Goal: Browse casually: Explore the website without a specific task or goal

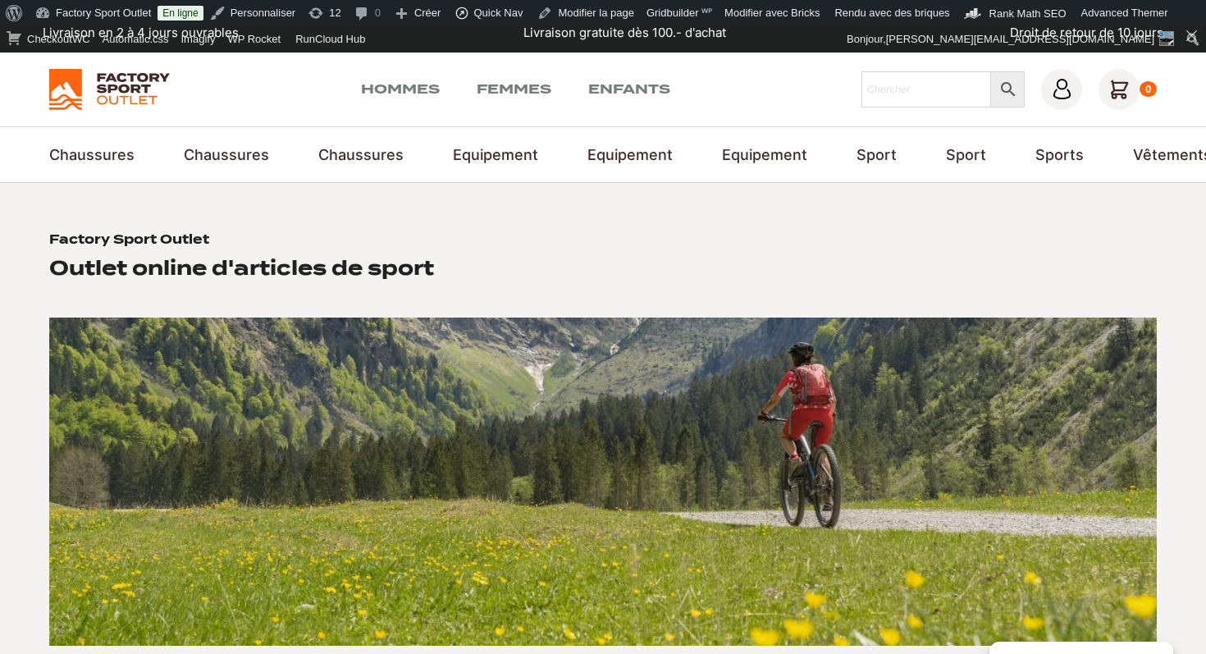
scroll to position [10, 0]
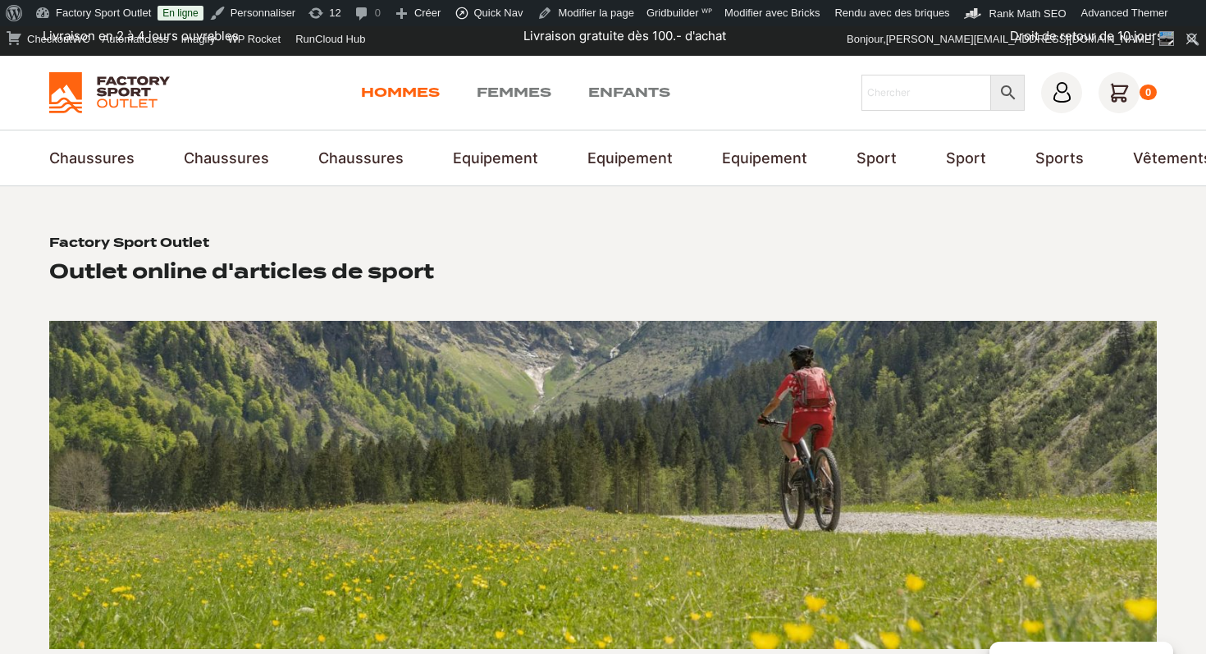
click at [401, 86] on link "Hommes" at bounding box center [400, 93] width 79 height 20
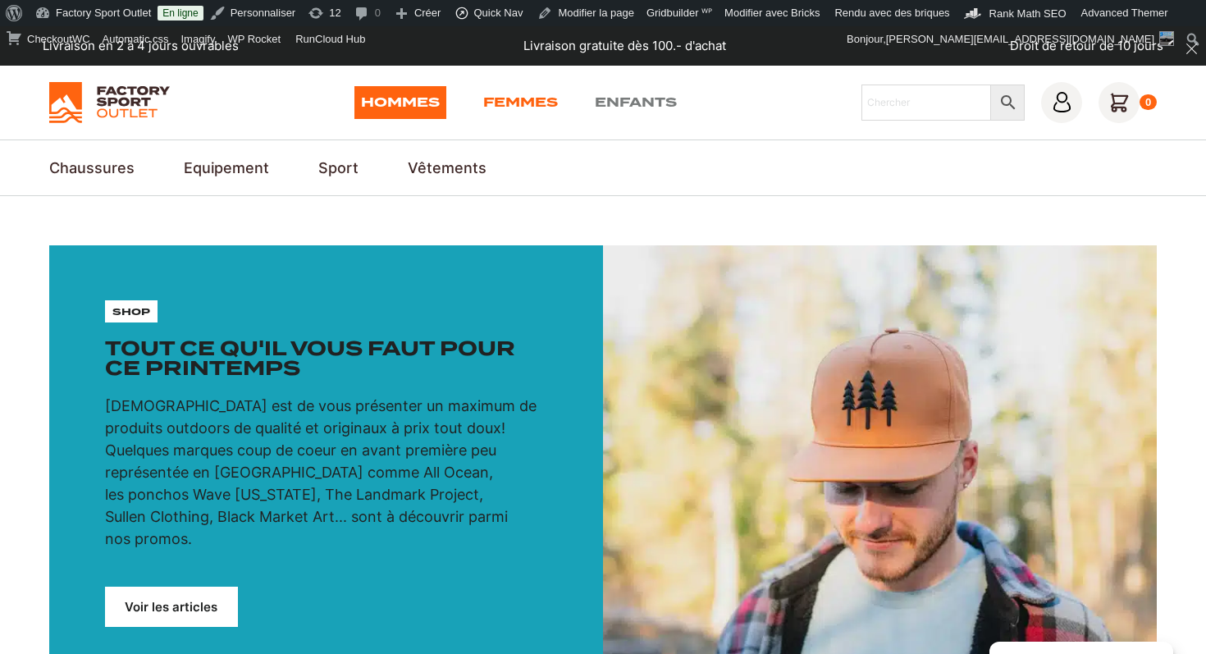
click at [501, 102] on link "Femmes" at bounding box center [520, 102] width 75 height 33
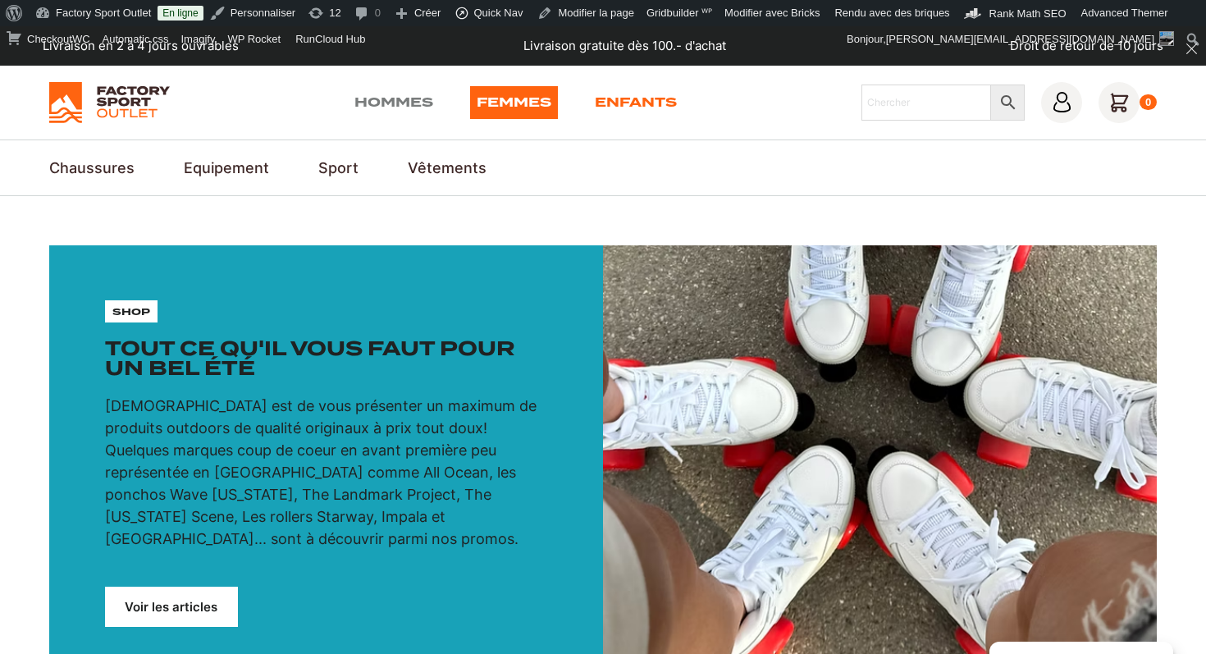
click at [615, 110] on link "Enfants" at bounding box center [636, 102] width 82 height 33
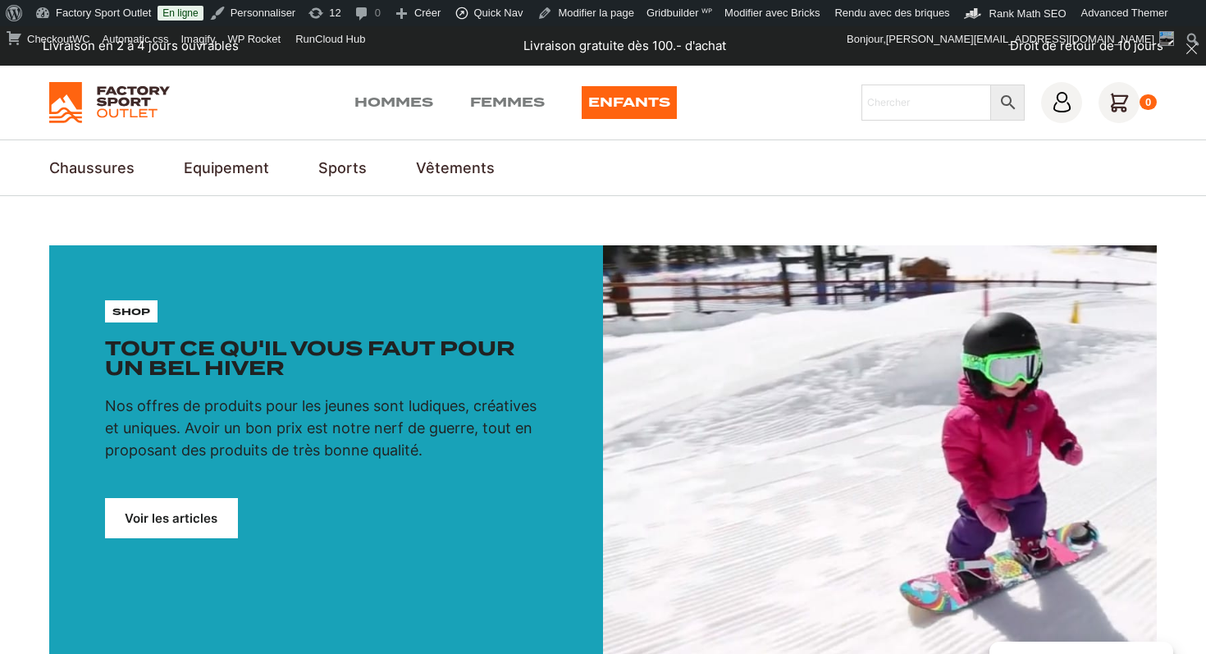
click at [95, 110] on img at bounding box center [109, 102] width 121 height 41
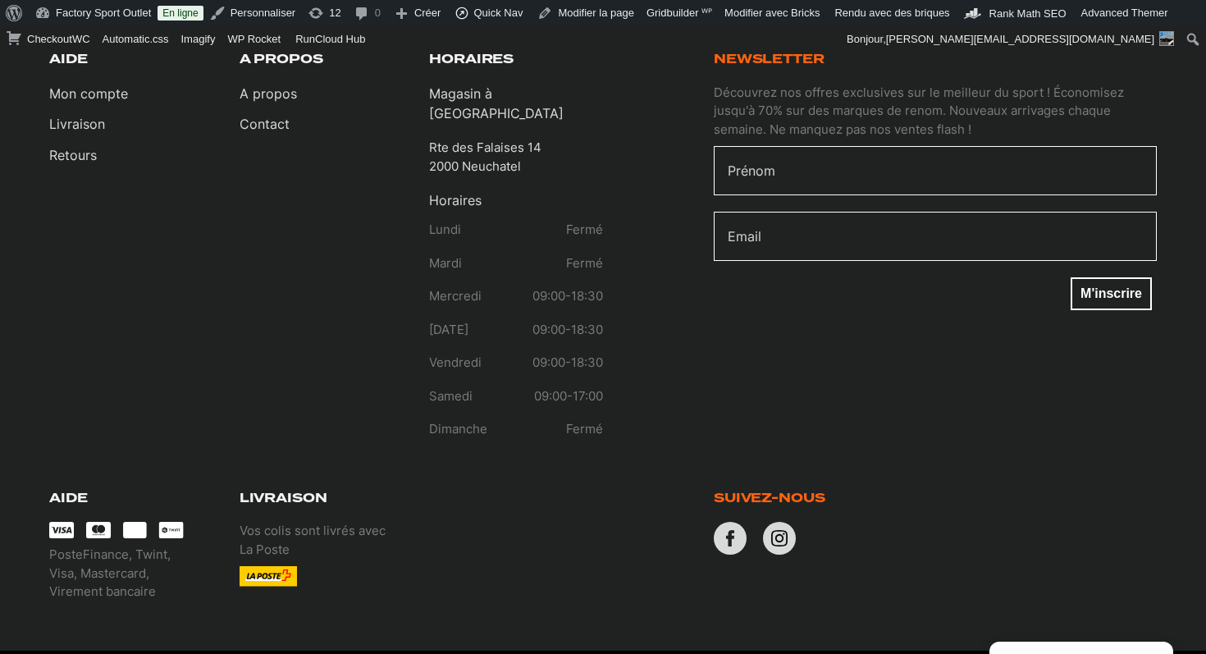
scroll to position [3491, 0]
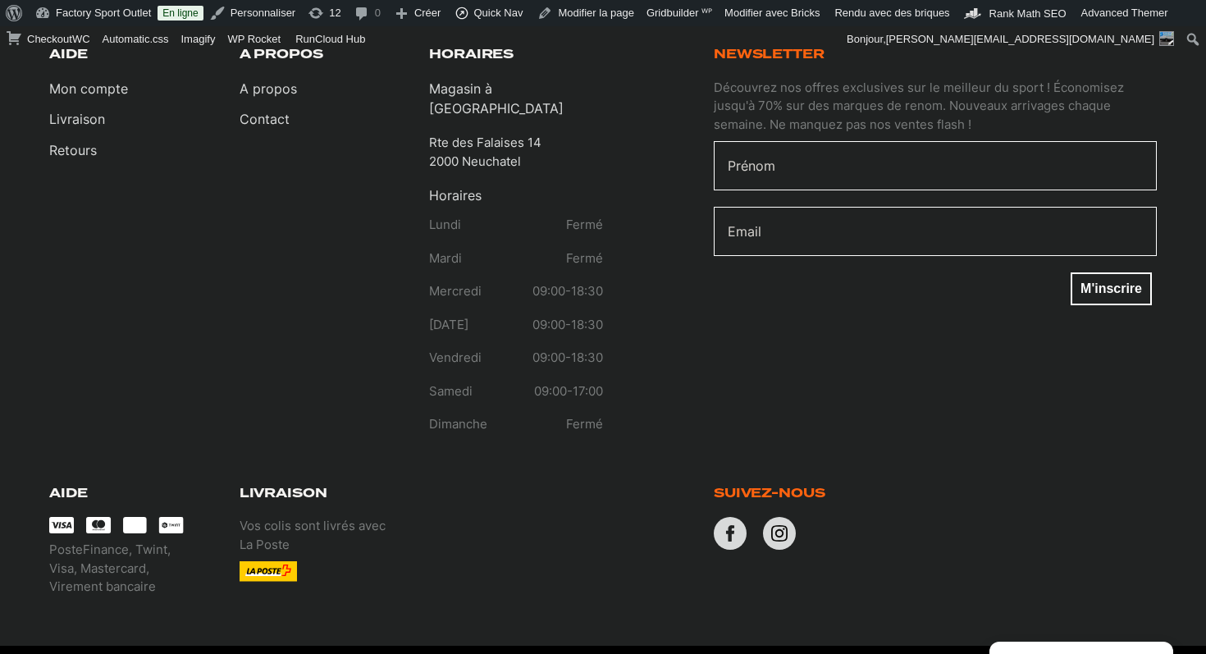
click at [121, 541] on p "PosteFinance, Twint, Visa, Mastercard, Virement bancaire" at bounding box center [136, 569] width 174 height 56
click at [164, 541] on p "PosteFinance, Twint, Visa, Mastercard, Virement bancaire" at bounding box center [136, 569] width 174 height 56
drag, startPoint x: 162, startPoint y: 538, endPoint x: 53, endPoint y: 537, distance: 109.9
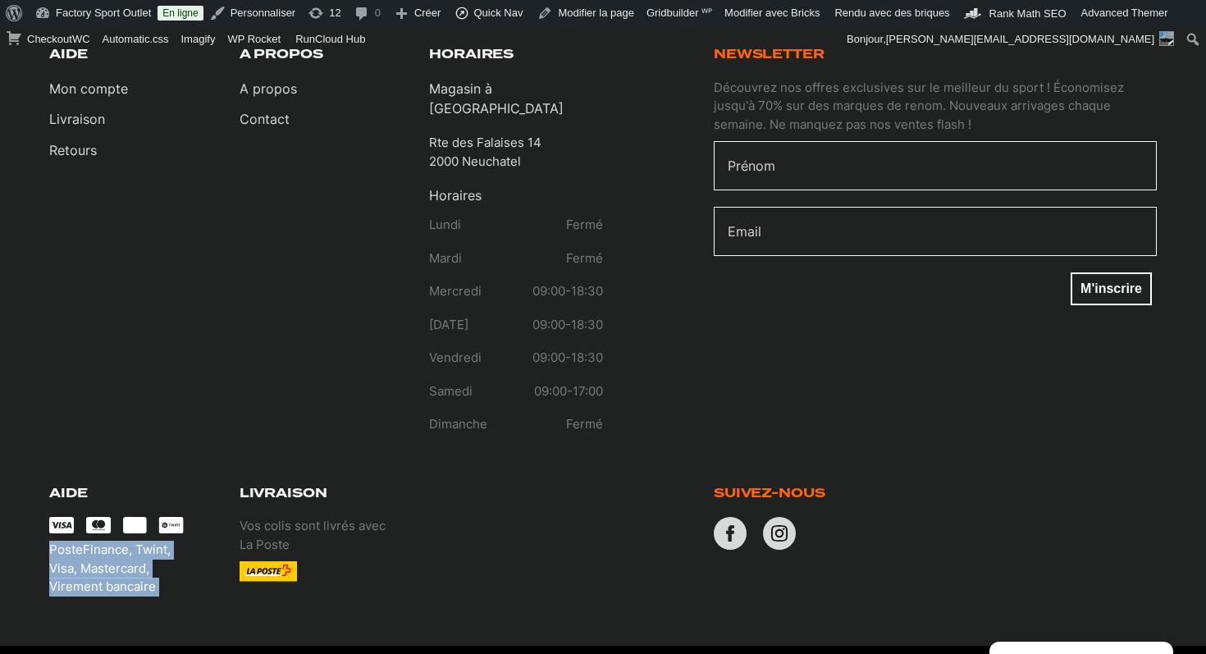
click at [53, 541] on p "PosteFinance, Twint, Visa, Mastercard, Virement bancaire" at bounding box center [136, 569] width 174 height 56
click at [191, 541] on p "PosteFinance, Twint, Visa, Mastercard, Virement bancaire" at bounding box center [136, 569] width 174 height 56
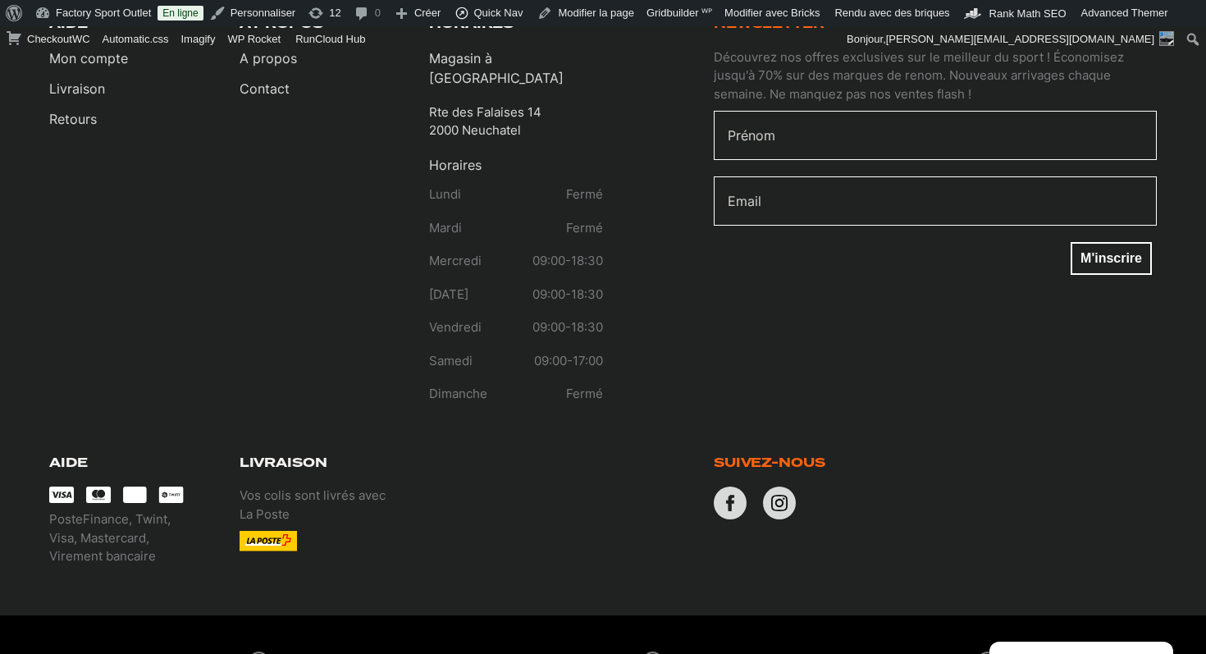
scroll to position [881, 0]
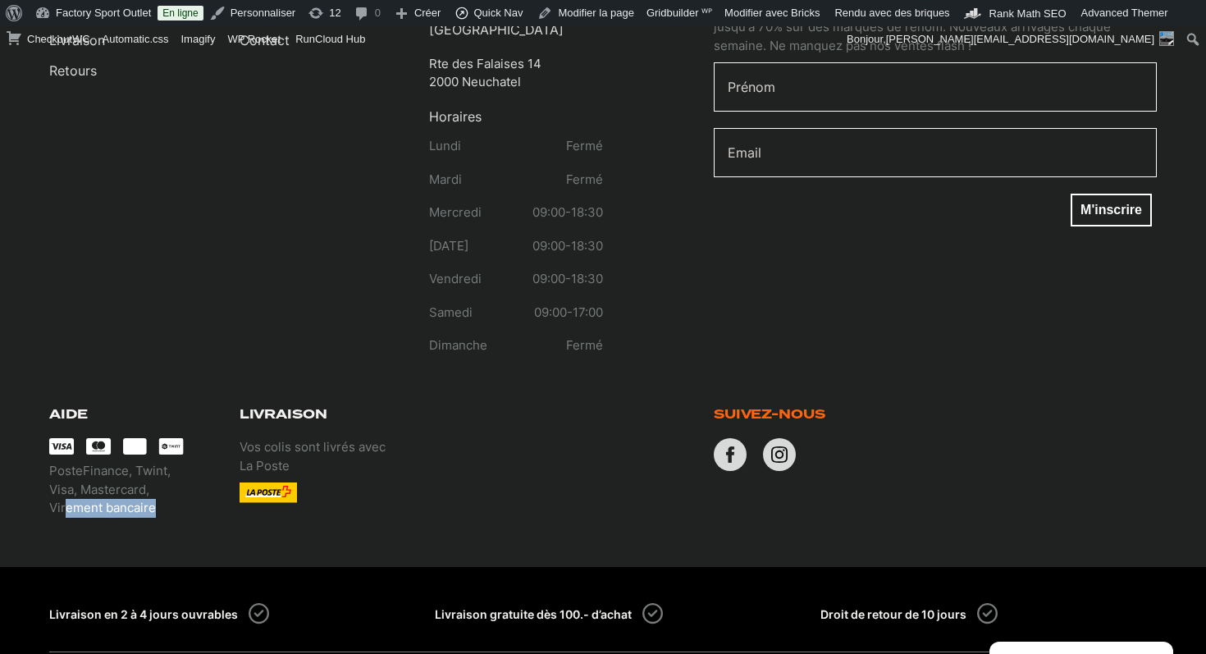
drag, startPoint x: 157, startPoint y: 476, endPoint x: 67, endPoint y: 476, distance: 89.4
click at [67, 476] on p "PosteFinance, Twint, Visa, Mastercard, Virement bancaire" at bounding box center [136, 490] width 174 height 56
click at [109, 480] on p "PosteFinance, Twint, Visa, Mastercard, Virement bancaire" at bounding box center [136, 490] width 174 height 56
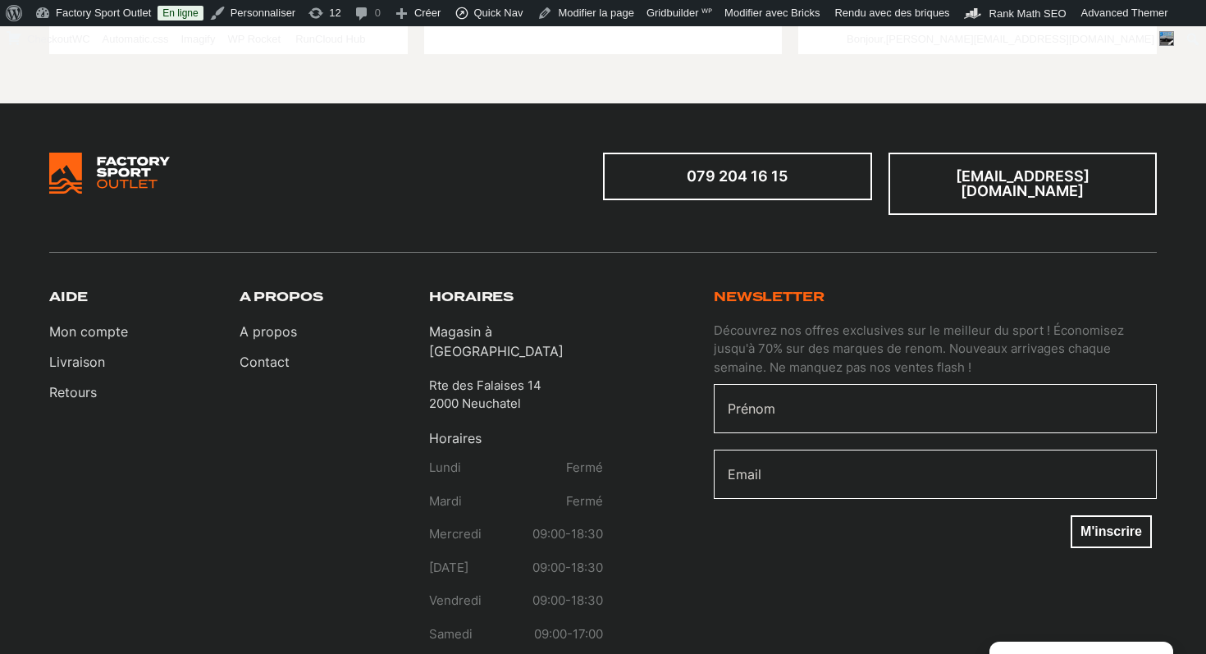
scroll to position [950, 0]
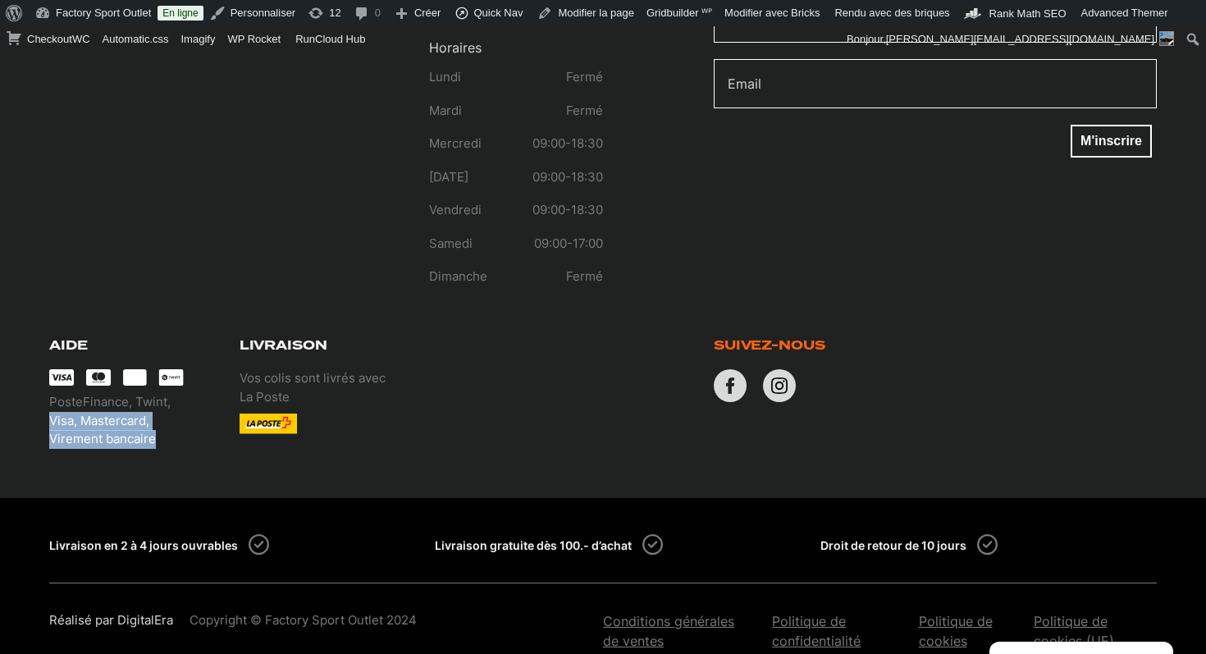
drag, startPoint x: 158, startPoint y: 404, endPoint x: 53, endPoint y: 389, distance: 106.2
click at [53, 393] on p "PosteFinance, Twint, Visa, Mastercard, Virement bancaire" at bounding box center [136, 421] width 174 height 56
click at [62, 409] on p "PosteFinance, Twint, Visa, Mastercard, Virement bancaire" at bounding box center [136, 421] width 174 height 56
click at [127, 421] on section "079 204 16 15 [EMAIL_ADDRESS][DOMAIN_NAME] Aide Mon compte Livraison Retours A …" at bounding box center [603, 105] width 1206 height 785
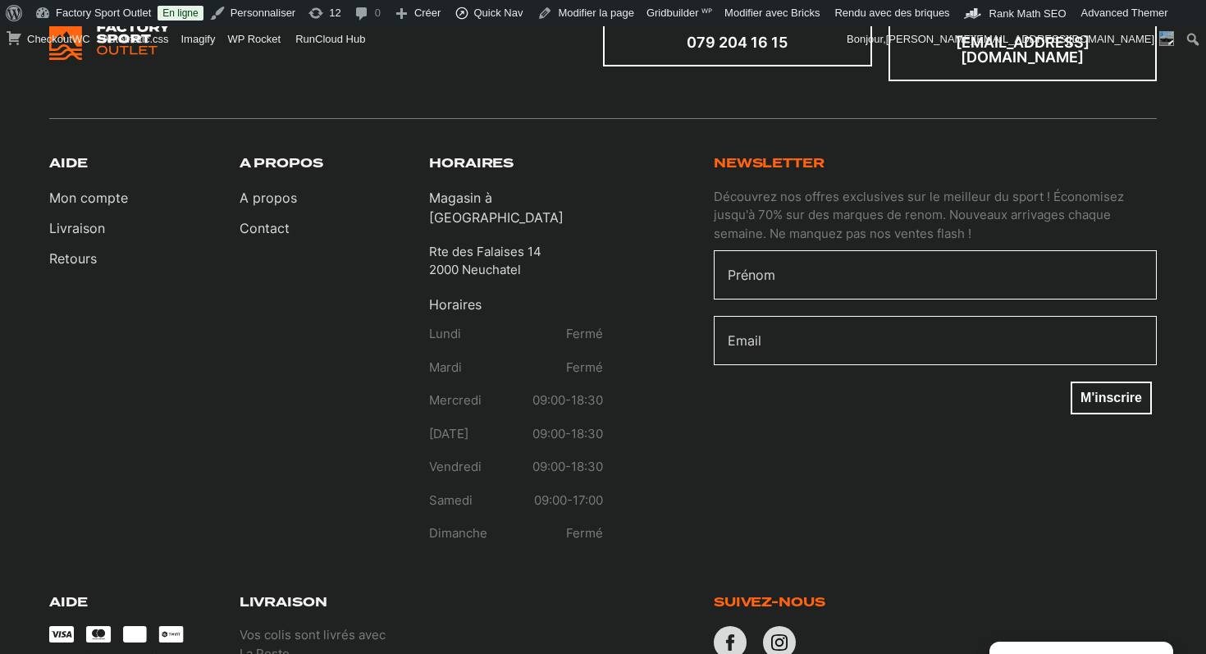
scroll to position [0, 0]
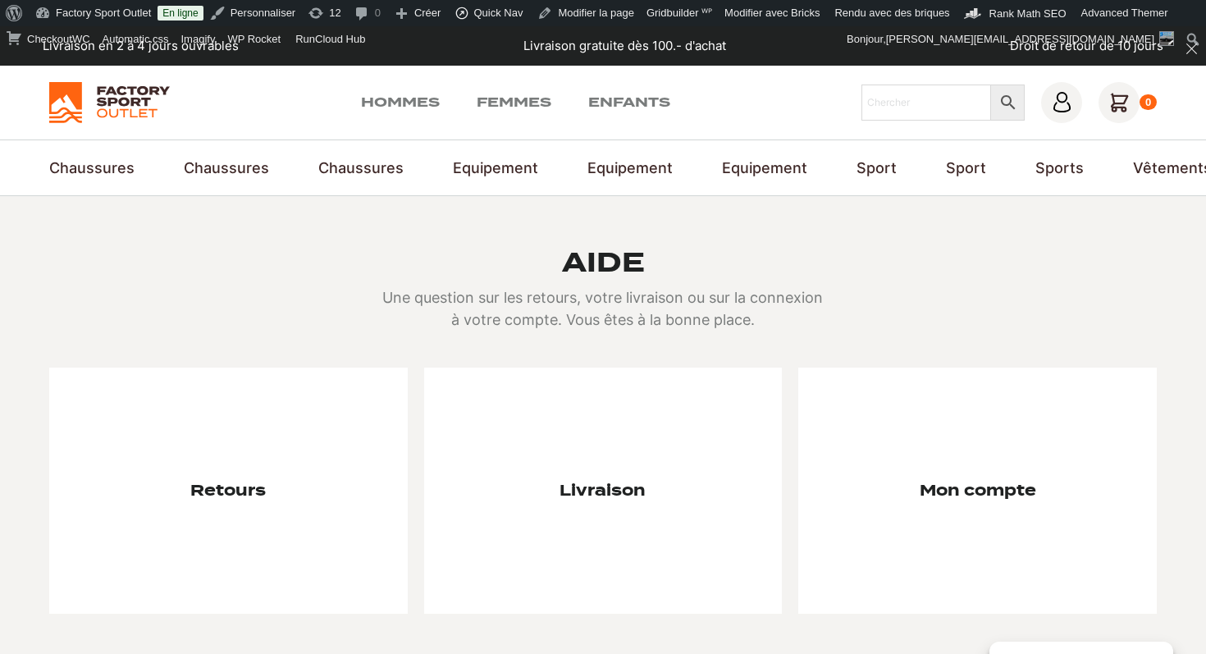
click at [111, 121] on img at bounding box center [109, 102] width 121 height 41
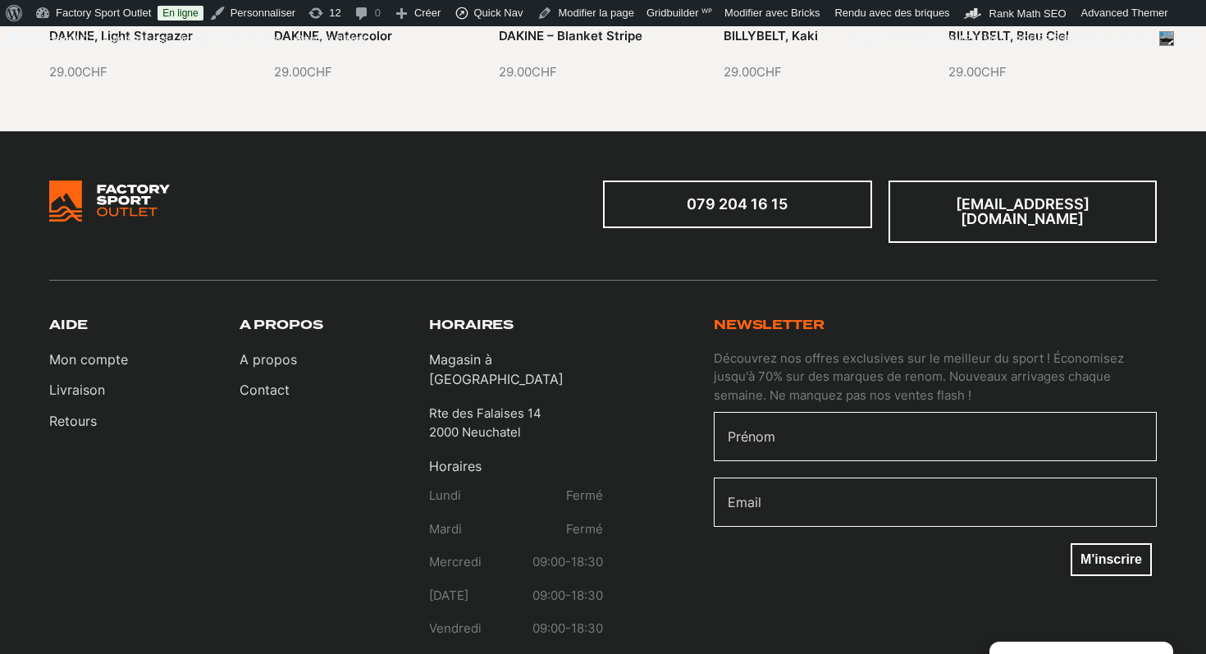
scroll to position [3617, 0]
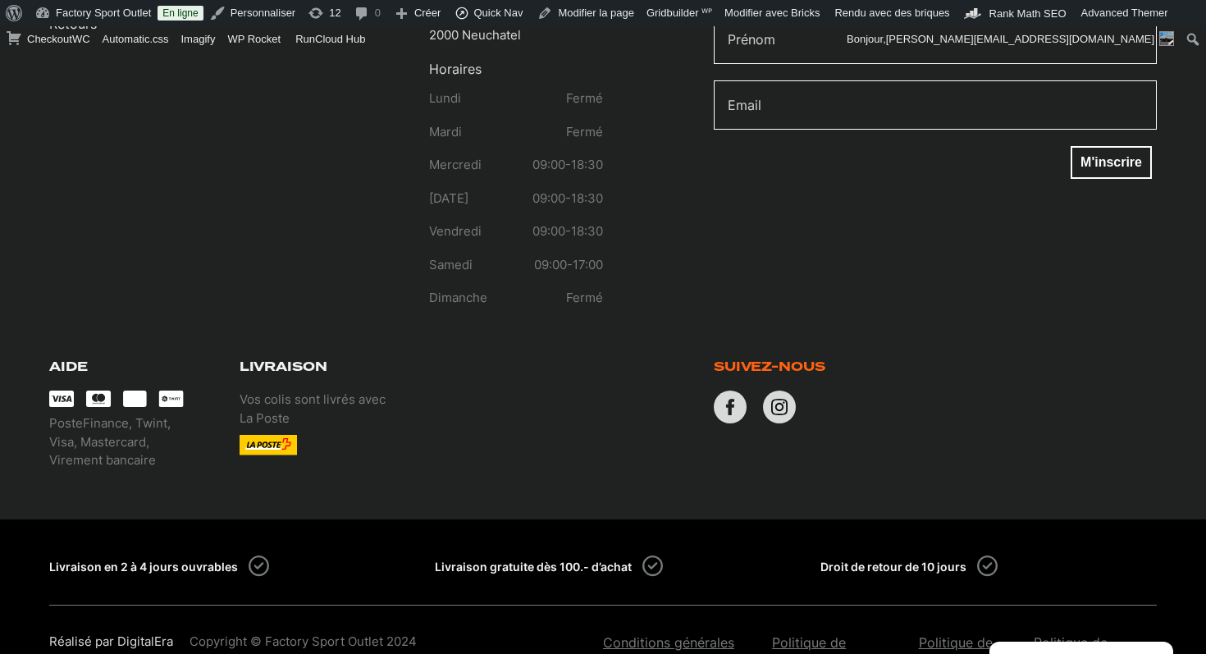
click at [114, 414] on p "PosteFinance, Twint, Visa, Mastercard, Virement bancaire" at bounding box center [136, 442] width 174 height 56
click at [126, 414] on p "PosteFinance, Twint, Visa, Mastercard, Virement bancaire" at bounding box center [136, 442] width 174 height 56
drag, startPoint x: 161, startPoint y: 408, endPoint x: 46, endPoint y: 411, distance: 114.9
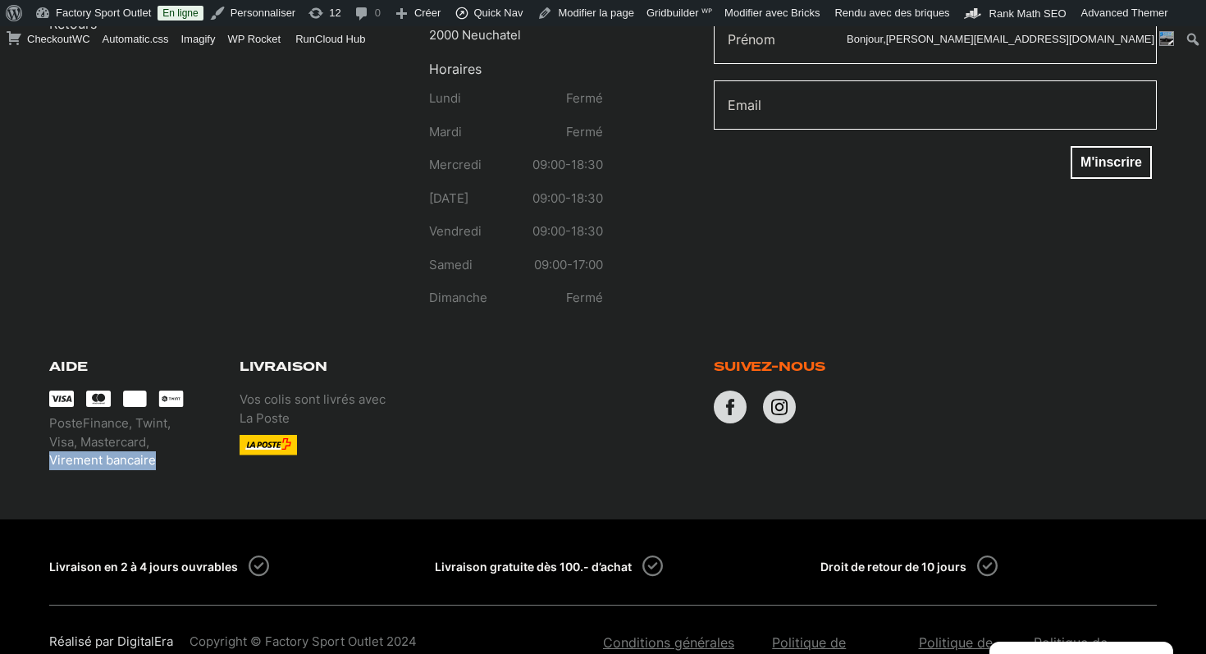
click at [46, 411] on section "079 204 16 15 [EMAIL_ADDRESS][DOMAIN_NAME] Aide Mon compte Livraison Retours A …" at bounding box center [603, 126] width 1206 height 785
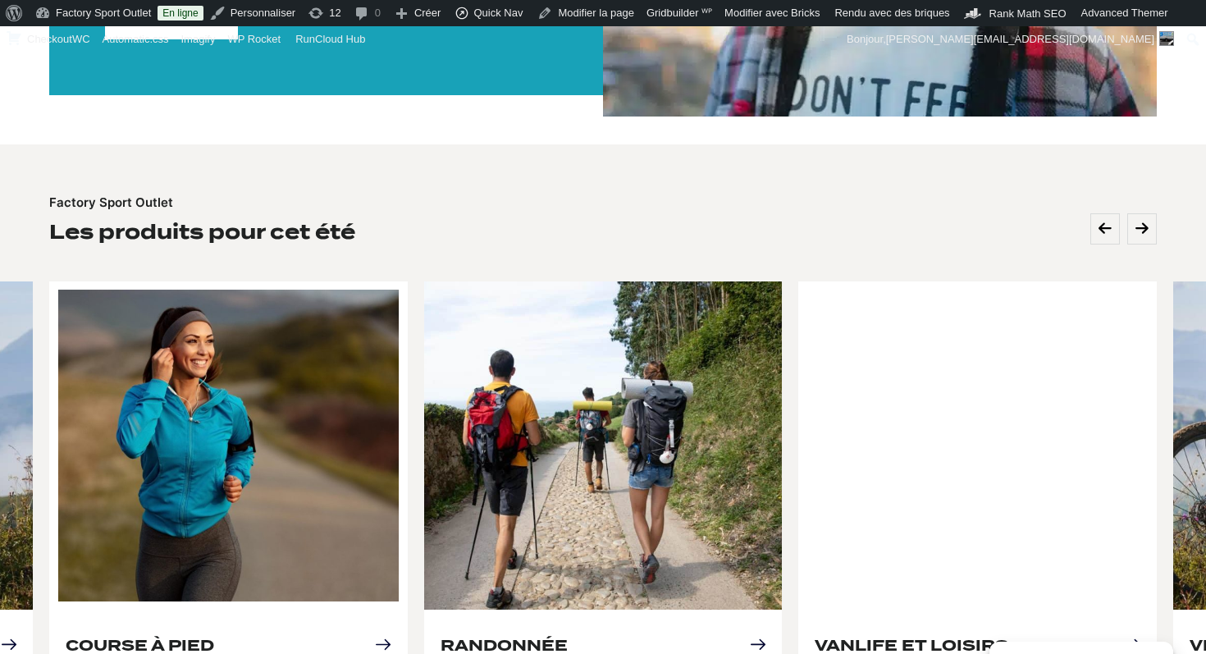
scroll to position [0, 0]
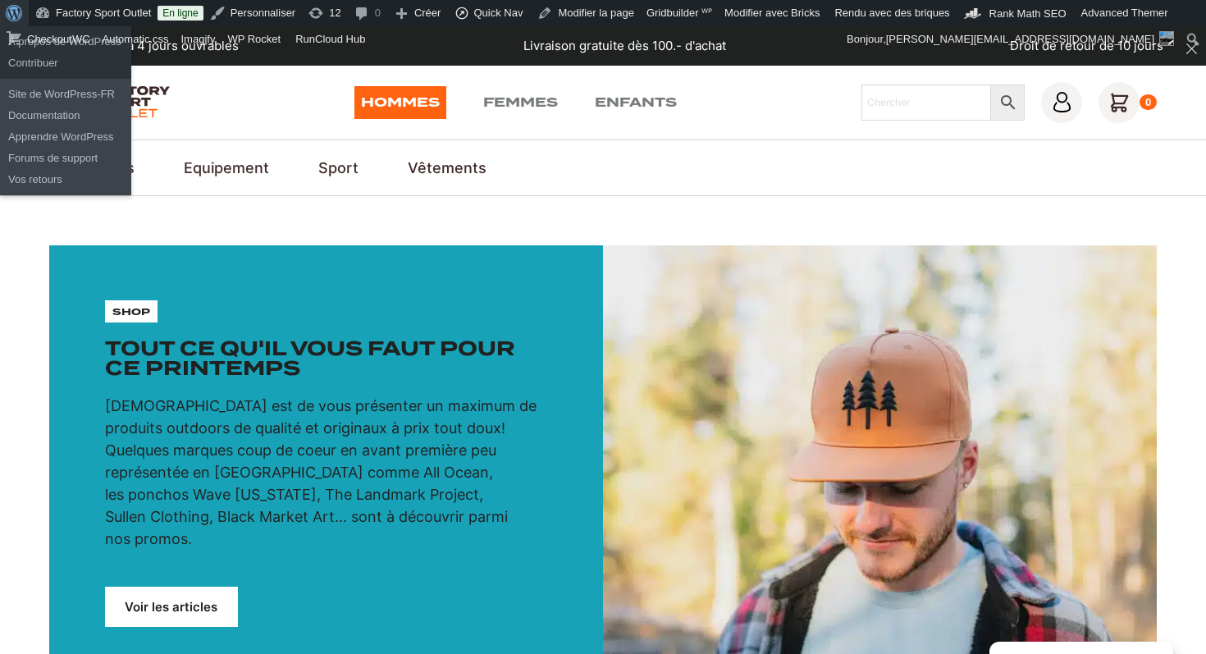
click at [8, 14] on span "Barre d’outils" at bounding box center [12, 11] width 12 height 23
